Goal: Task Accomplishment & Management: Manage account settings

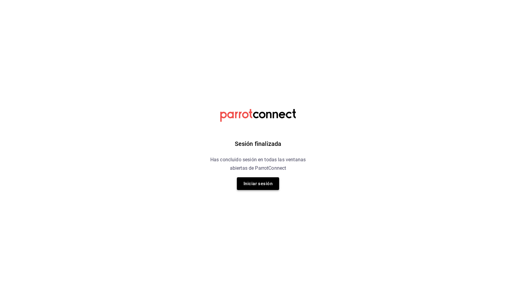
click at [259, 180] on button "Iniciar sesión" at bounding box center [258, 183] width 42 height 13
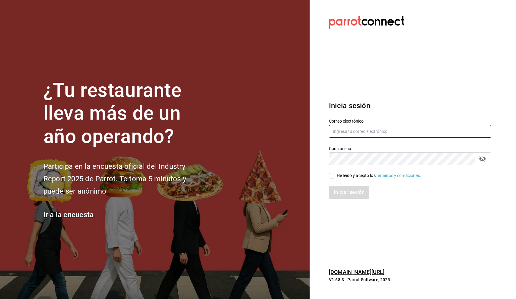
type input "[PERSON_NAME][EMAIL_ADDRESS][MEDICAL_DATA][DOMAIN_NAME]"
click at [334, 175] on span "He leído y acepto los Términos y condiciones." at bounding box center [377, 175] width 87 height 6
click at [334, 175] on input "He leído y acepto los Términos y condiciones." at bounding box center [331, 175] width 5 height 5
checkbox input "true"
click at [338, 189] on button "Iniciar sesión" at bounding box center [349, 192] width 41 height 13
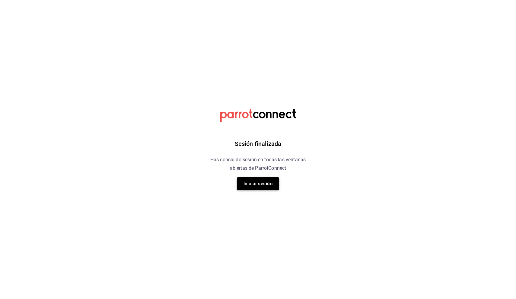
click at [269, 180] on button "Iniciar sesión" at bounding box center [258, 183] width 42 height 13
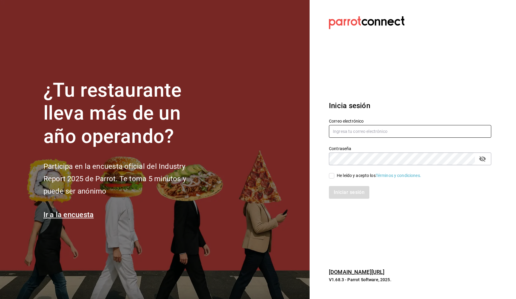
type input "[PERSON_NAME][EMAIL_ADDRESS][MEDICAL_DATA][DOMAIN_NAME]"
click at [332, 172] on label "He leído y acepto los Términos y condiciones." at bounding box center [375, 175] width 92 height 6
click at [332, 173] on input "He leído y acepto los Términos y condiciones." at bounding box center [331, 175] width 5 height 5
checkbox input "true"
click at [338, 190] on button "Iniciar sesión" at bounding box center [349, 192] width 41 height 13
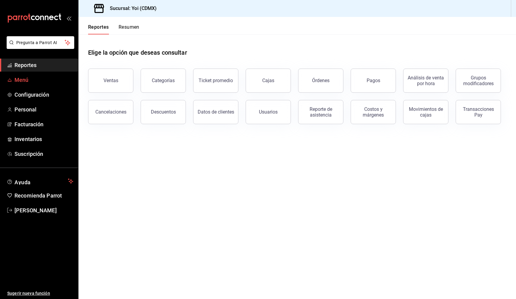
click at [45, 84] on link "Menú" at bounding box center [39, 79] width 78 height 13
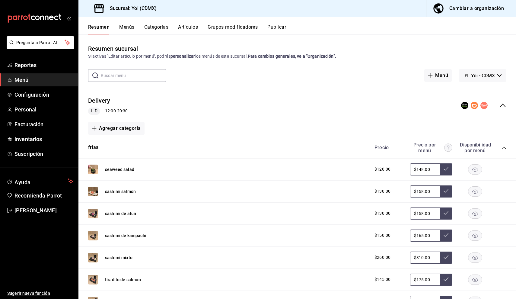
click at [472, 9] on div "Cambiar a organización" at bounding box center [476, 8] width 55 height 8
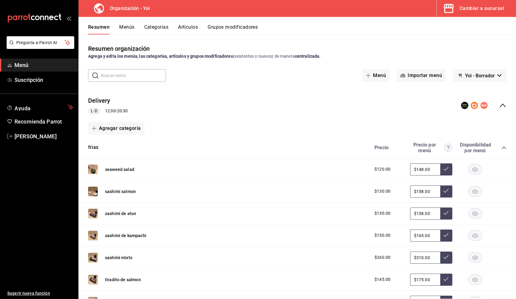
click at [185, 25] on button "Artículos" at bounding box center [188, 29] width 20 height 10
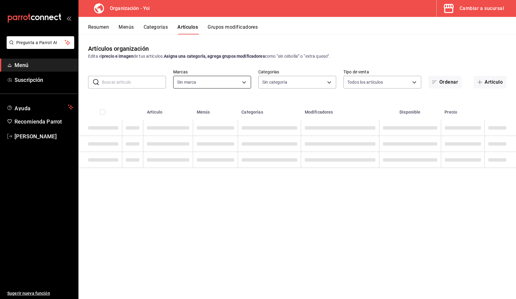
type input "1640c434-c4ef-4a2b-8034-f43ae4bc90cf"
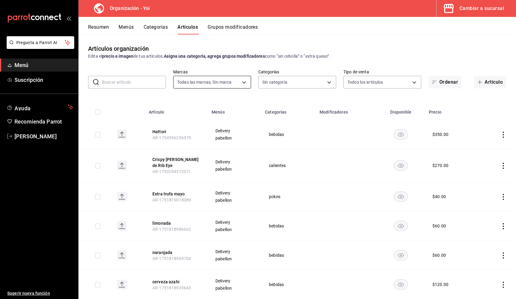
type input "d1b7ded0-c983-4c53-8719-dad493df599e,8d26501f-6aeb-4c2b-93a5-e49c7d44b236,19bd0…"
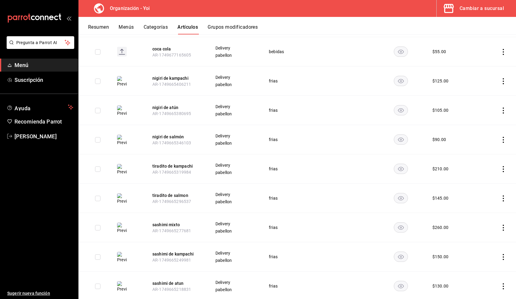
scroll to position [847, 0]
click at [503, 166] on icon "actions" at bounding box center [503, 169] width 6 height 6
click at [486, 180] on span "Editar" at bounding box center [485, 178] width 16 height 6
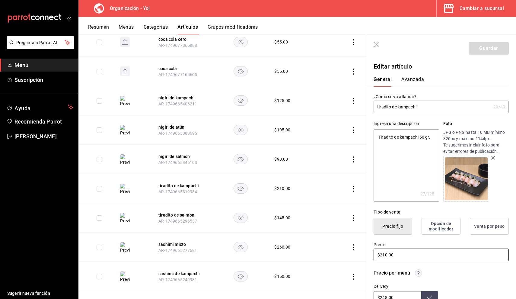
click at [403, 251] on input "$210.00" at bounding box center [440, 254] width 135 height 13
type textarea "x"
type input "$10.00"
type textarea "x"
type input "$410.00"
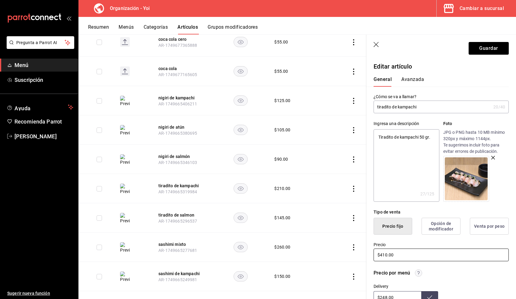
type textarea "x"
type input "$10.00"
type textarea "x"
type input "$210.00"
type textarea "x"
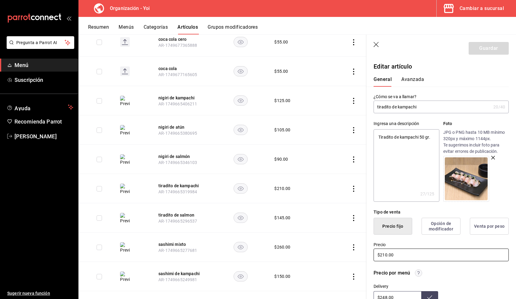
type input "$20.00"
type textarea "x"
type input "$240.00"
click at [478, 48] on button "Guardar" at bounding box center [488, 48] width 40 height 13
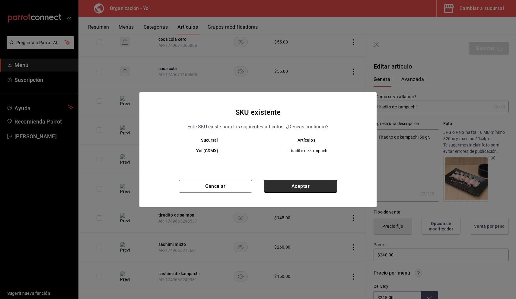
click at [296, 185] on button "Aceptar" at bounding box center [300, 186] width 73 height 13
type textarea "x"
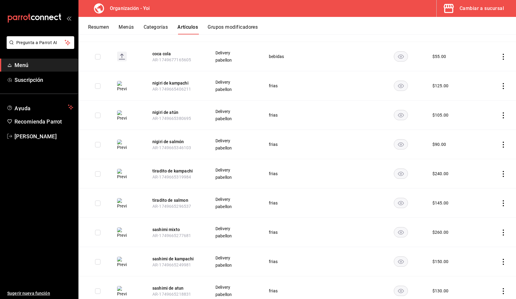
scroll to position [849, 0]
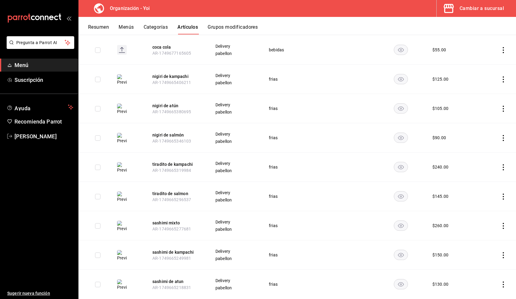
click at [503, 252] on icon "actions" at bounding box center [502, 255] width 1 height 6
click at [492, 261] on span "Editar" at bounding box center [485, 258] width 16 height 6
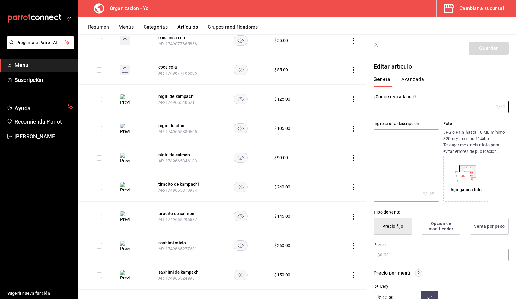
type input "sashimi de kampachi"
type textarea "Sashimi de kampachi 90 gr."
type textarea "x"
type input "$150.00"
type input "AR-1749665249981"
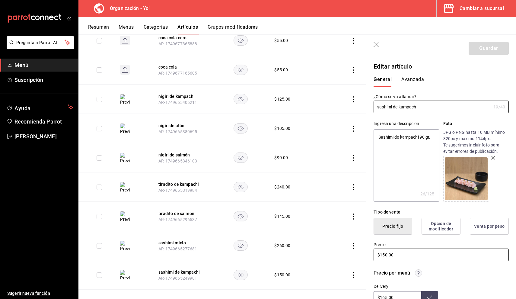
click at [401, 255] on input "$150.00" at bounding box center [440, 254] width 135 height 13
type textarea "x"
type input "$150.00"
type textarea "x"
type input "$150.00"
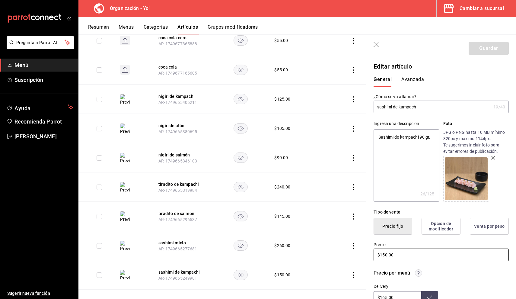
type textarea "x"
type input "$150.00"
type textarea "x"
type input "$15.00"
type textarea "x"
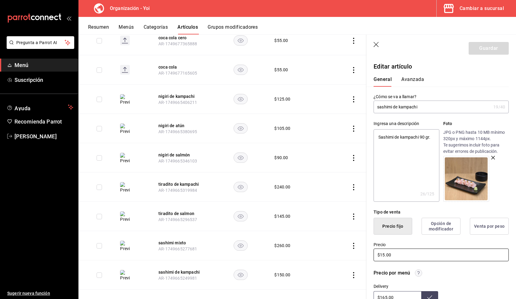
type input "$1.00"
type textarea "x"
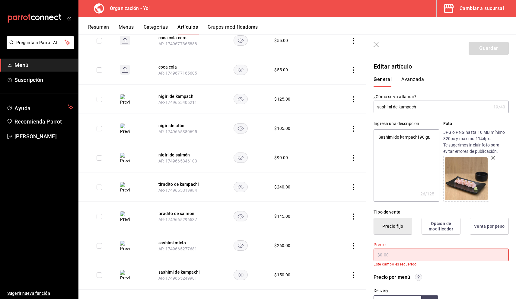
type textarea "x"
type input "$2.00"
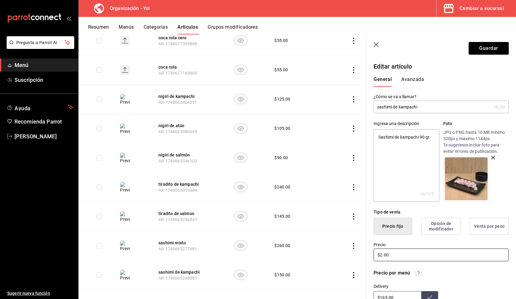
type textarea "x"
type input "$24.00"
type textarea "x"
type input "$240.00"
click at [476, 46] on button "Guardar" at bounding box center [488, 48] width 40 height 13
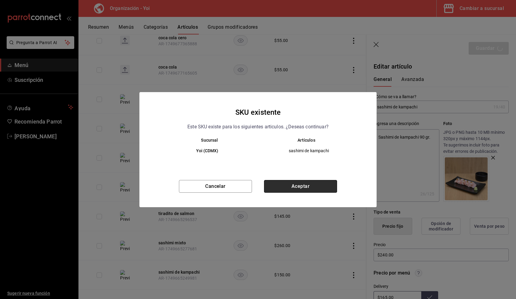
click at [317, 183] on button "Aceptar" at bounding box center [300, 186] width 73 height 13
type textarea "x"
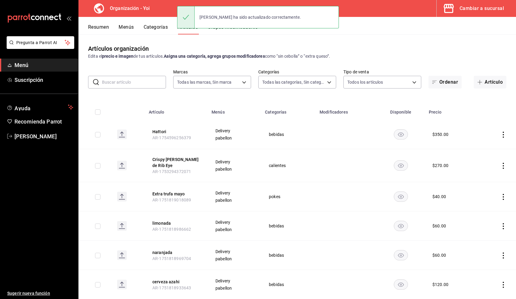
click at [104, 27] on button "Resumen" at bounding box center [98, 29] width 21 height 10
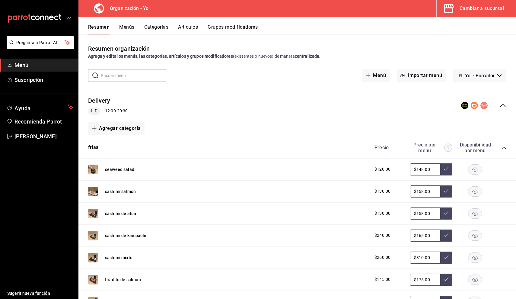
click at [135, 29] on div "Resumen Menús Categorías Artículos Grupos modificadores" at bounding box center [302, 29] width 428 height 10
click at [130, 27] on button "Menús" at bounding box center [126, 29] width 15 height 10
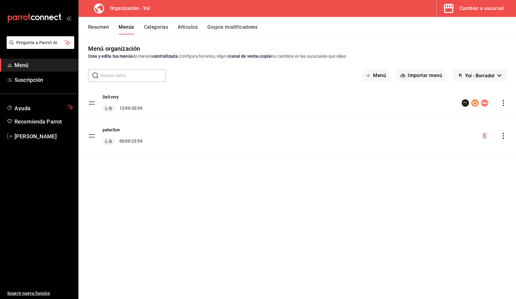
click at [503, 134] on icon "actions" at bounding box center [502, 136] width 1 height 6
click at [430, 174] on span "Copiar en otra sucursal" at bounding box center [456, 174] width 74 height 6
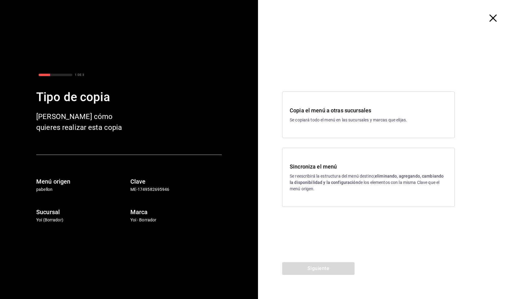
click at [362, 169] on h3 "Sincroniza el menú" at bounding box center [367, 166] width 157 height 8
click at [319, 261] on div "Copia el menú a otras sucursales Se copiará todo el menú en las sucursales y ma…" at bounding box center [387, 149] width 258 height 226
click at [316, 265] on button "Siguiente" at bounding box center [318, 268] width 72 height 13
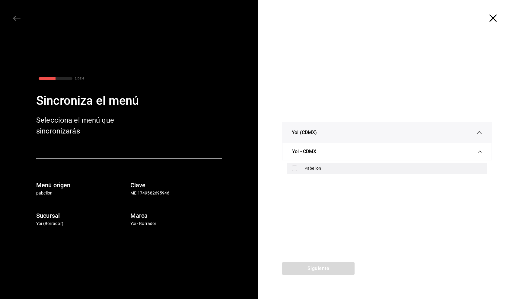
click at [315, 169] on div "Pabellon" at bounding box center [393, 168] width 178 height 6
checkbox input "true"
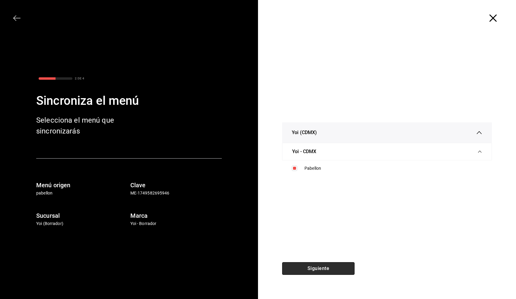
click at [321, 265] on button "Siguiente" at bounding box center [318, 268] width 72 height 13
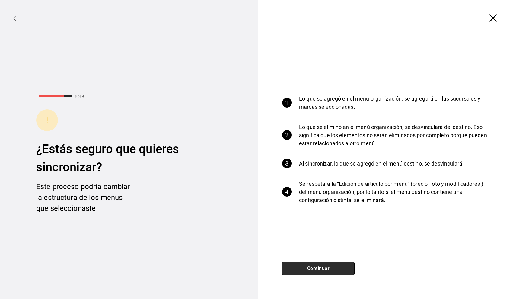
click at [328, 262] on button "Continuar" at bounding box center [318, 268] width 72 height 13
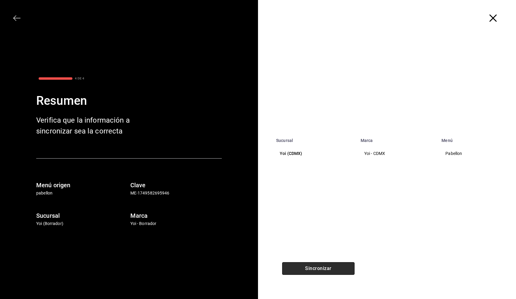
click at [328, 262] on button "Sincronizar" at bounding box center [318, 268] width 72 height 13
